Goal: Information Seeking & Learning: Check status

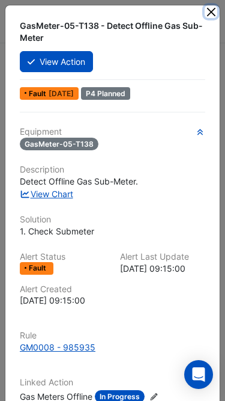
click at [216, 14] on button "Close" at bounding box center [211, 11] width 13 height 13
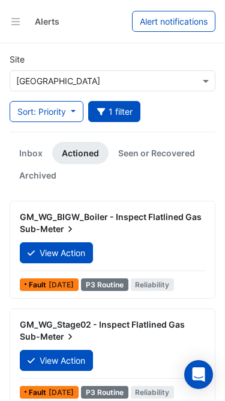
click at [74, 77] on input "text" at bounding box center [100, 81] width 169 height 13
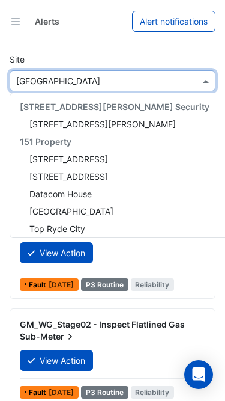
click at [97, 78] on input "text" at bounding box center [100, 81] width 169 height 13
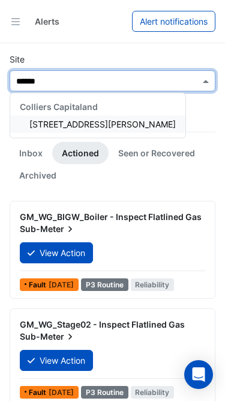
type input "*******"
click at [68, 126] on span "[STREET_ADDRESS][PERSON_NAME]" at bounding box center [102, 124] width 147 height 10
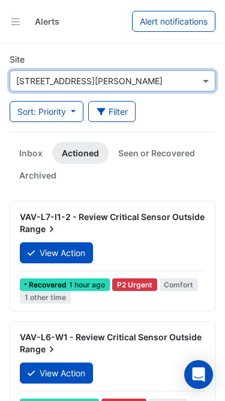
click at [19, 151] on link "Inbox" at bounding box center [31, 153] width 43 height 22
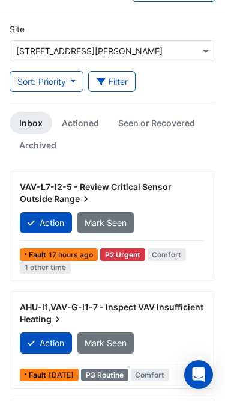
scroll to position [33, 0]
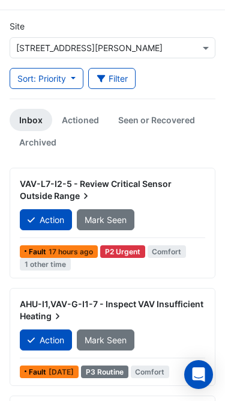
click at [177, 205] on div "VAV-L7-I2-5 - Review Critical Sensor Outside Range" at bounding box center [113, 190] width 200 height 34
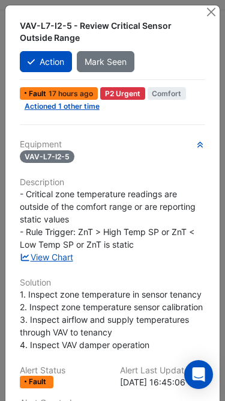
click at [214, 14] on button "Close" at bounding box center [211, 11] width 13 height 13
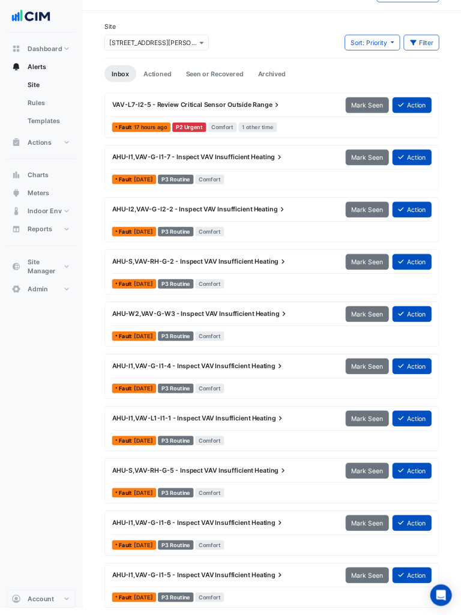
scroll to position [33, 0]
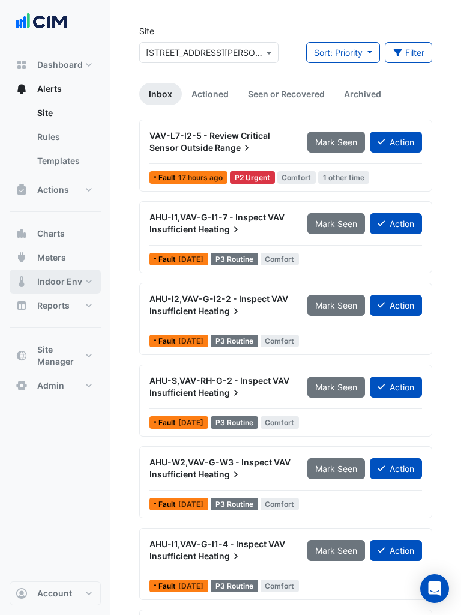
click at [49, 281] on span "Indoor Env" at bounding box center [59, 282] width 45 height 12
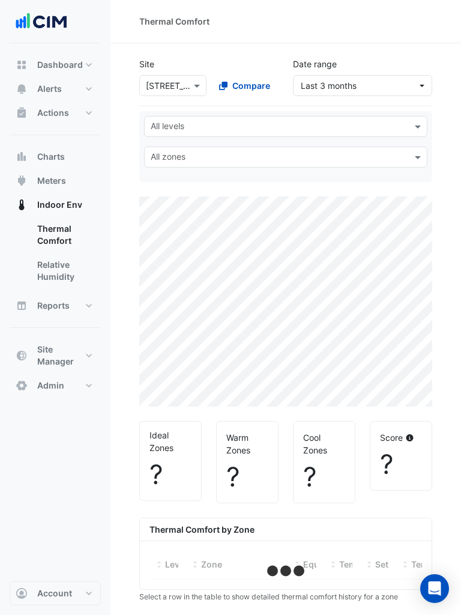
select select "***"
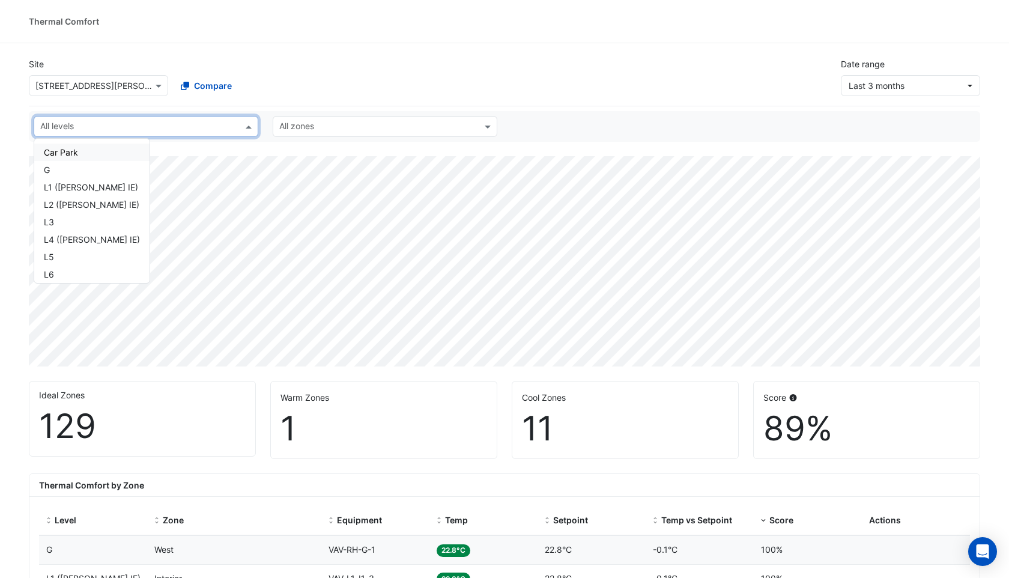
click at [193, 132] on input "text" at bounding box center [139, 127] width 198 height 13
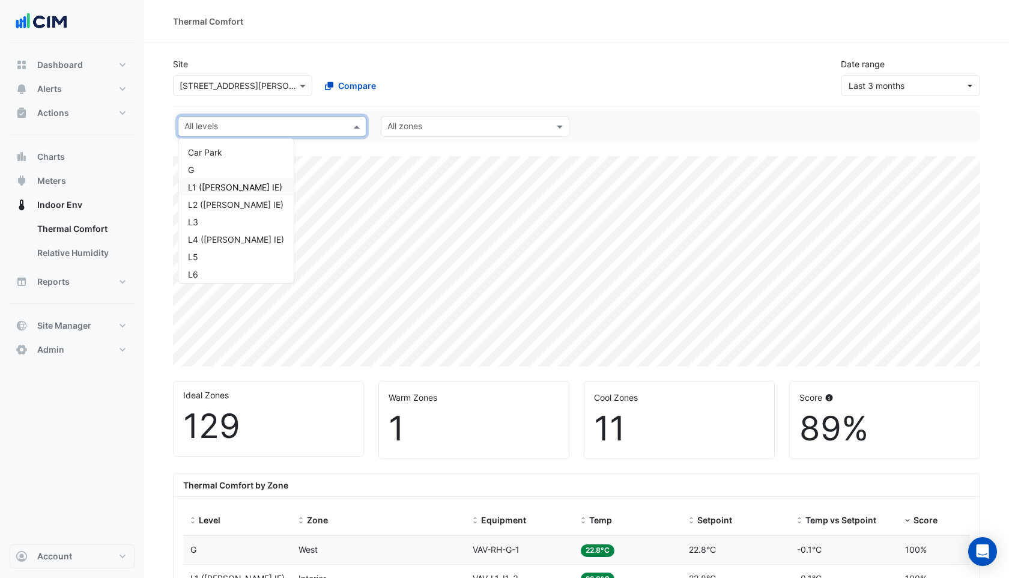
click at [202, 190] on div "L1 (NABERS IE)" at bounding box center [236, 187] width 96 height 13
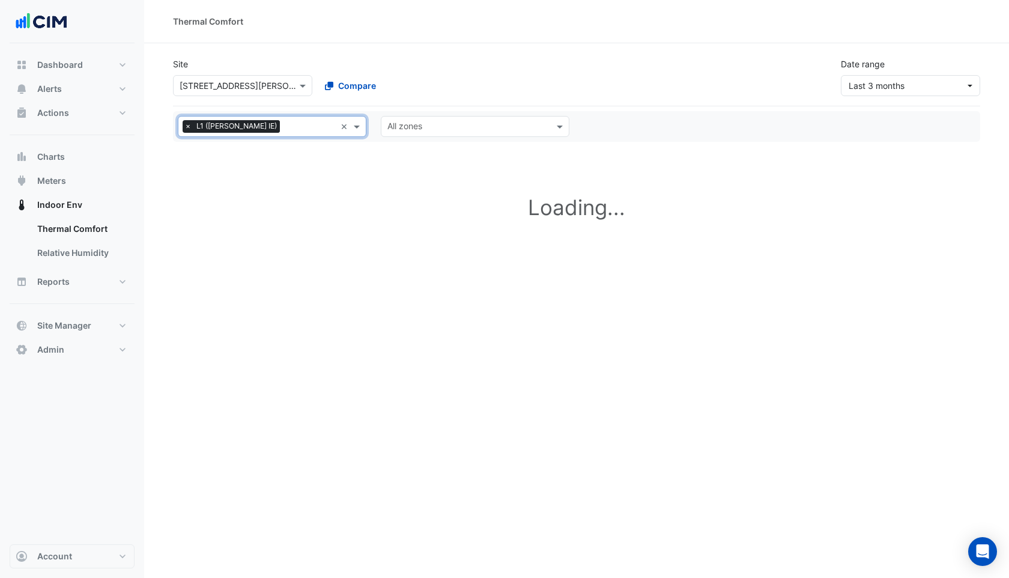
click at [285, 126] on input "text" at bounding box center [310, 127] width 51 height 13
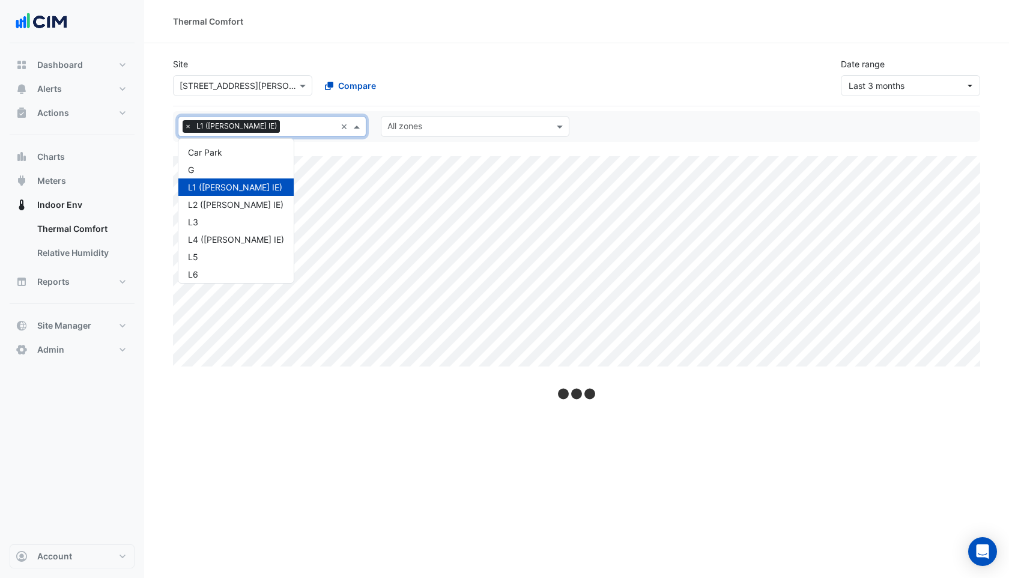
click at [241, 198] on div "L2 (NABERS IE)" at bounding box center [236, 204] width 96 height 13
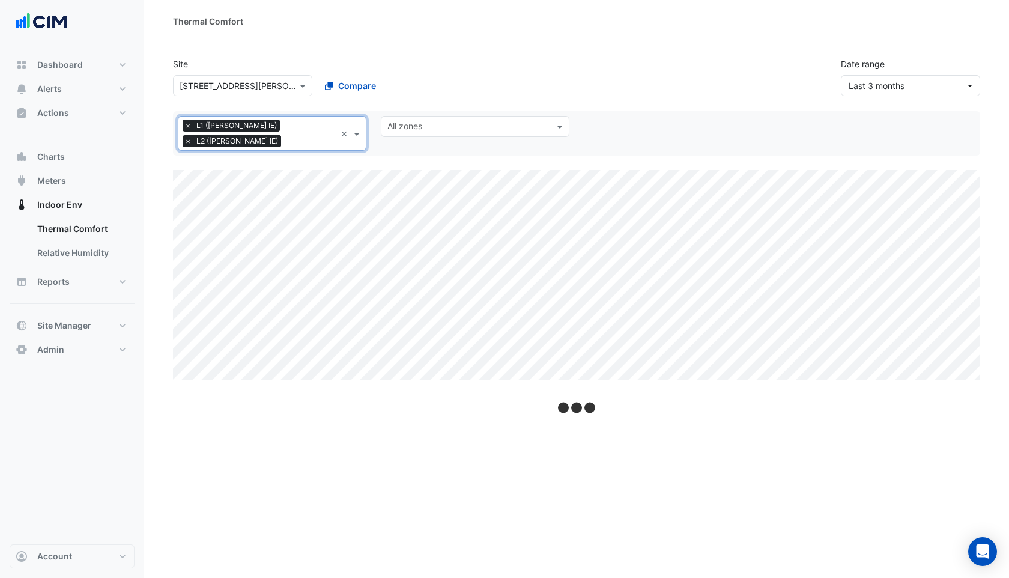
click at [308, 132] on div "All levels × L1 (NABERS IE) × L2 (NABERS IE)" at bounding box center [256, 134] width 157 height 34
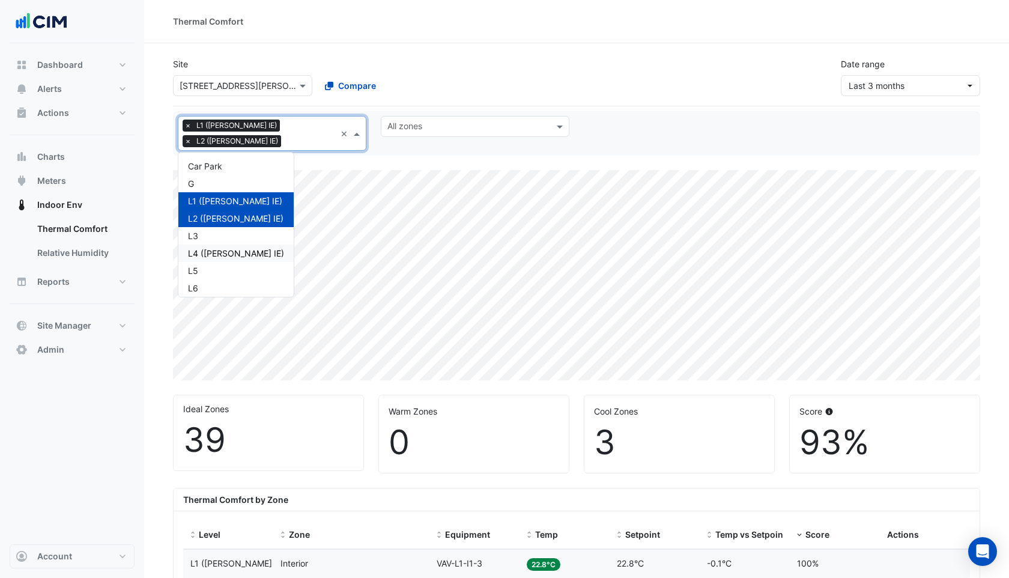
click at [233, 247] on div "L4 (NABERS IE)" at bounding box center [236, 253] width 96 height 13
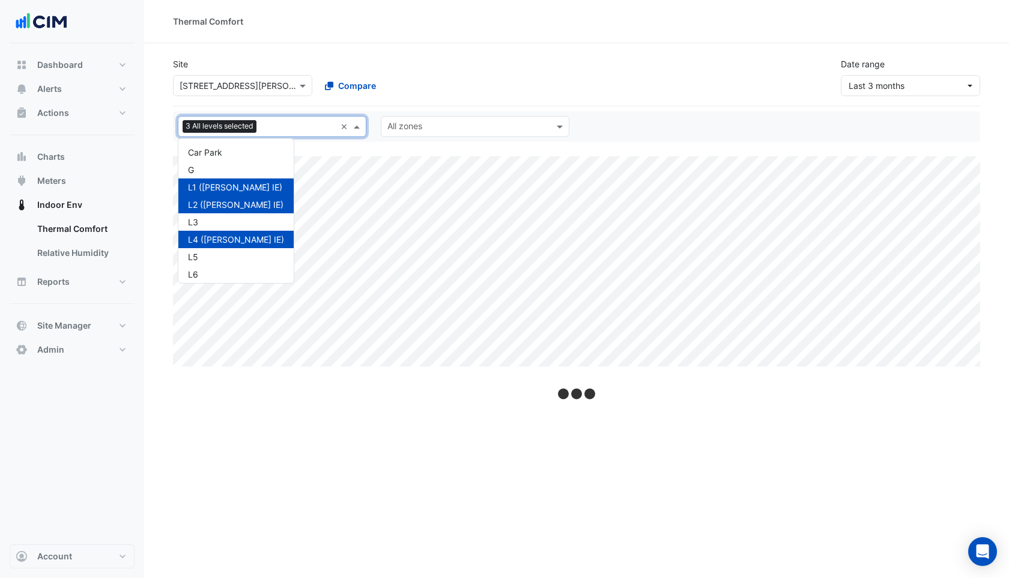
click at [292, 124] on input "text" at bounding box center [298, 127] width 74 height 13
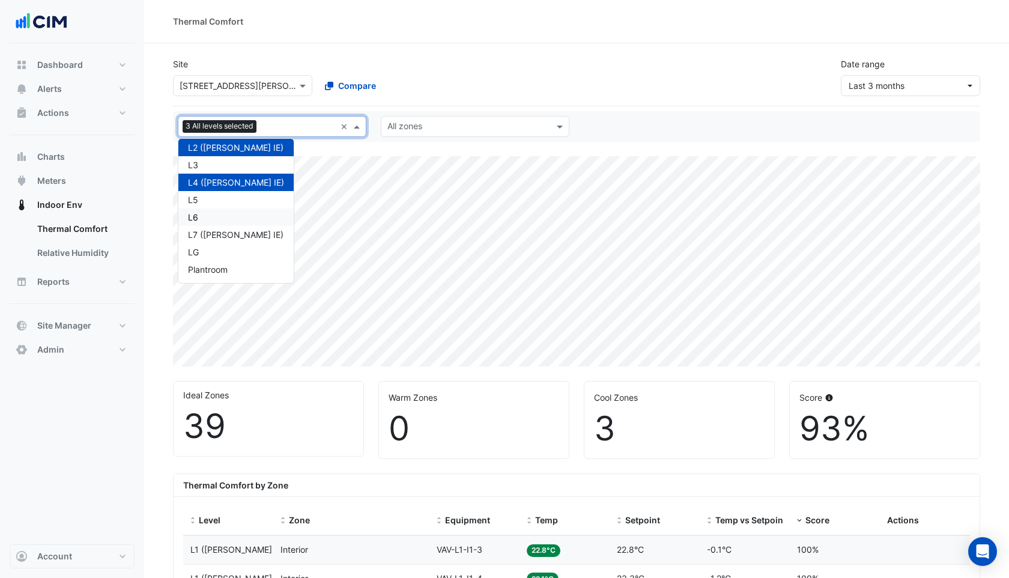
scroll to position [2, 0]
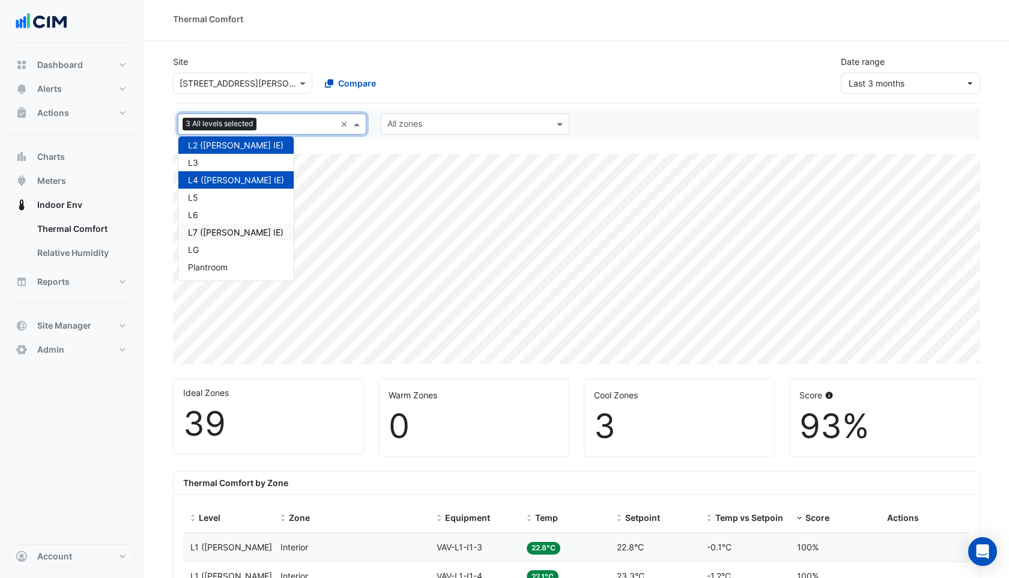
click at [222, 234] on div "L7 (NABERS IE)" at bounding box center [236, 232] width 96 height 13
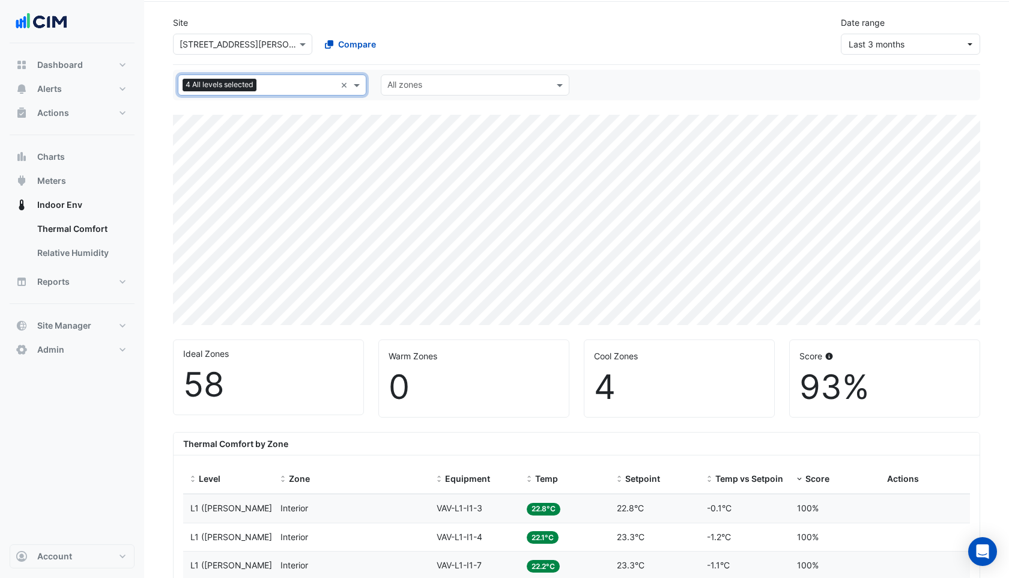
scroll to position [44, 0]
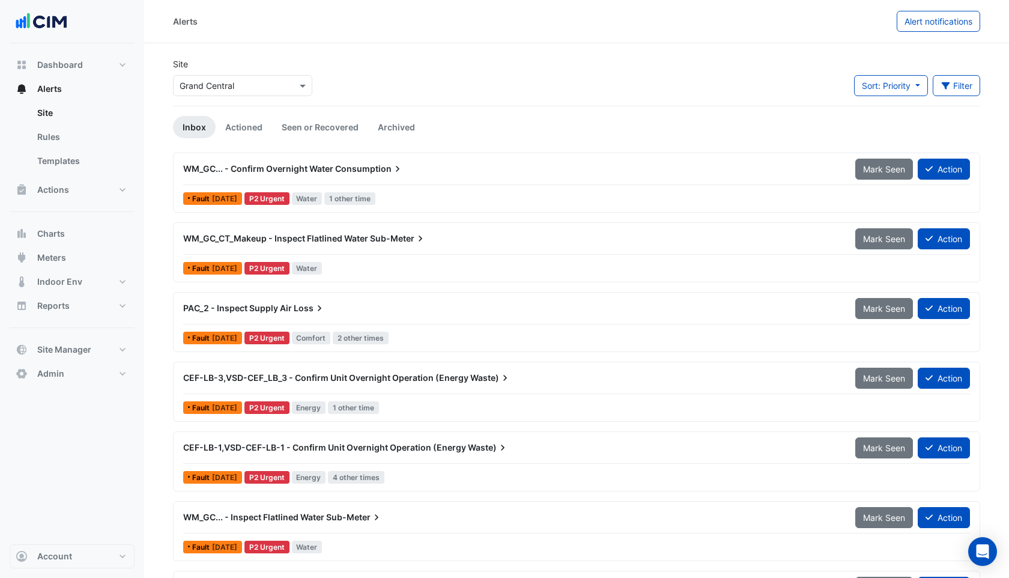
click at [198, 85] on input "text" at bounding box center [231, 86] width 102 height 13
type input "*******"
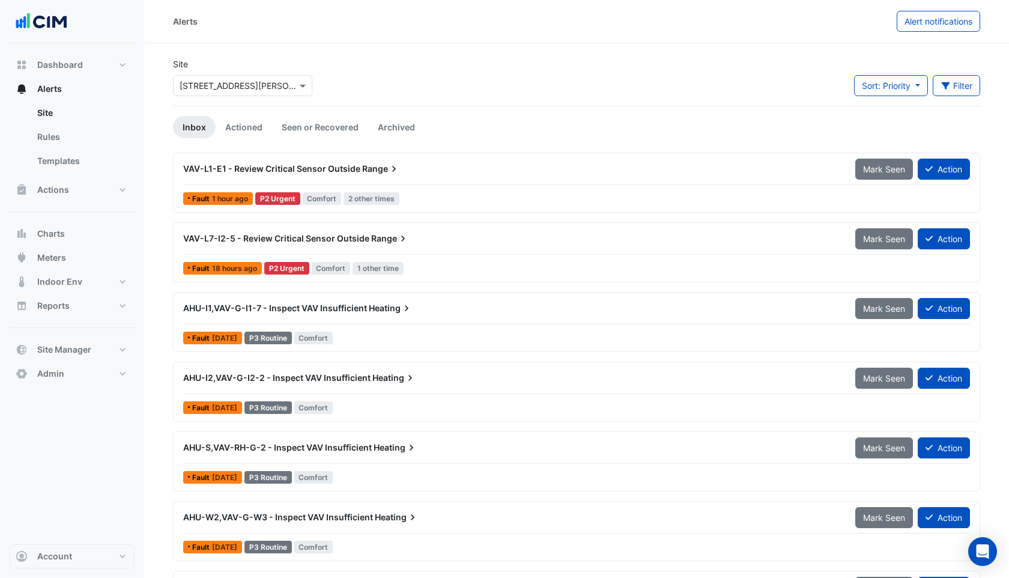
click at [308, 162] on div "VAV-L1-E1 - Review Critical Sensor Outside Range" at bounding box center [512, 169] width 672 height 22
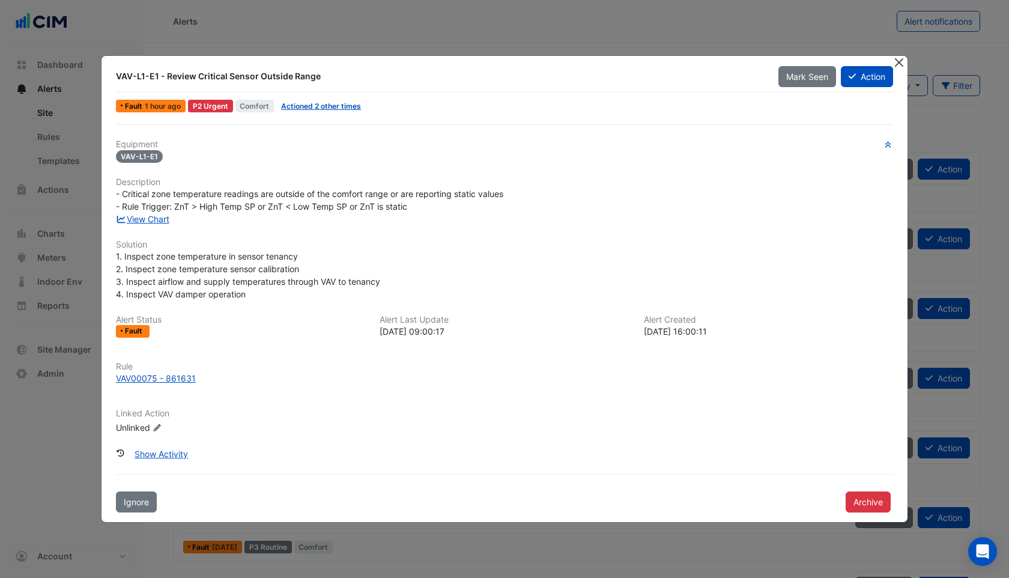
click at [898, 60] on button "Close" at bounding box center [899, 62] width 13 height 13
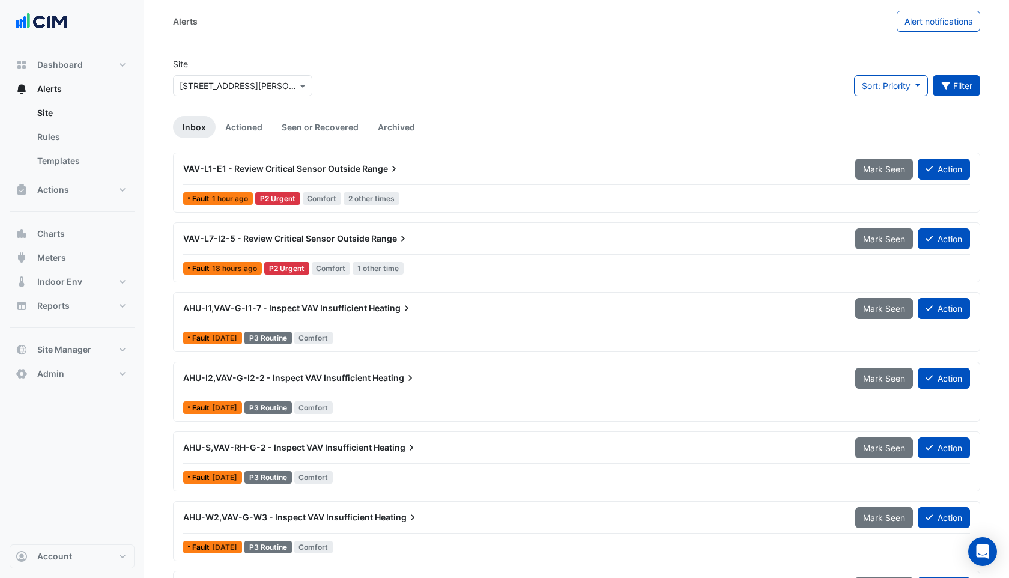
click at [961, 90] on button "Filter" at bounding box center [957, 85] width 48 height 21
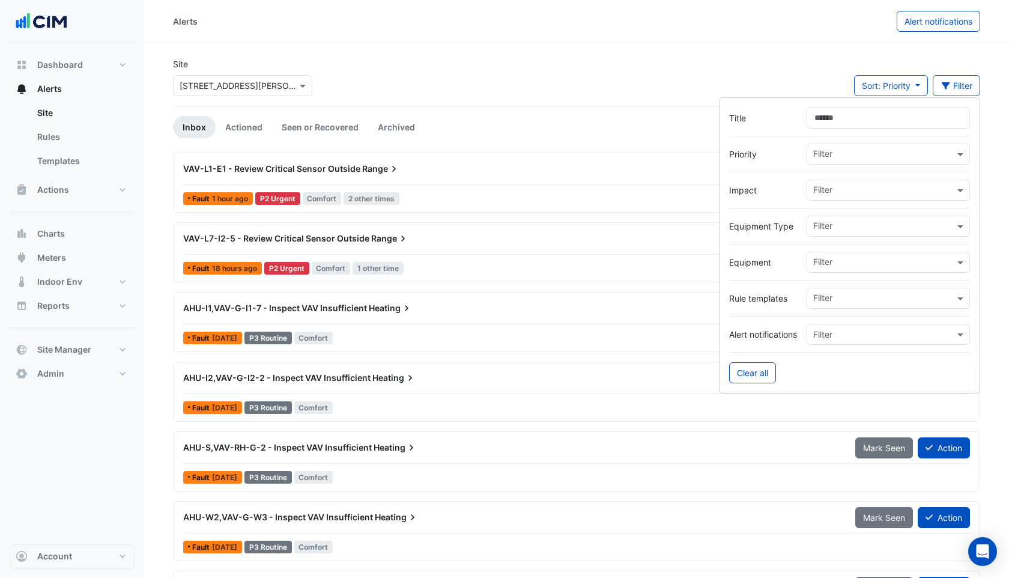
click at [648, 36] on div "Alerts Alert notifications" at bounding box center [576, 21] width 865 height 43
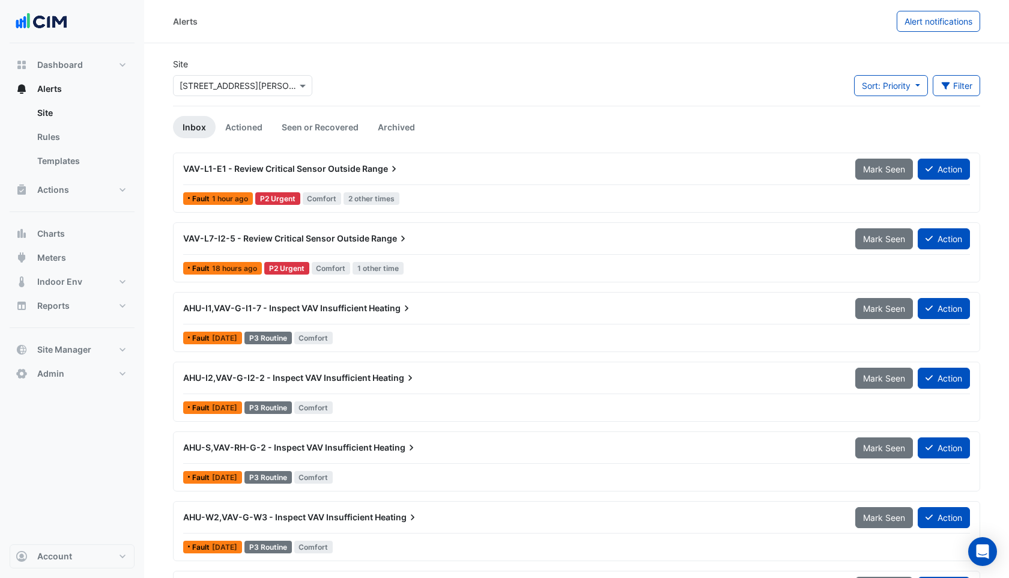
click at [527, 44] on section "Site Select a Site × [STREET_ADDRESS][PERSON_NAME] Sort: Priority Priority Upda…" at bounding box center [576, 476] width 865 height 866
